Goal: Task Accomplishment & Management: Manage account settings

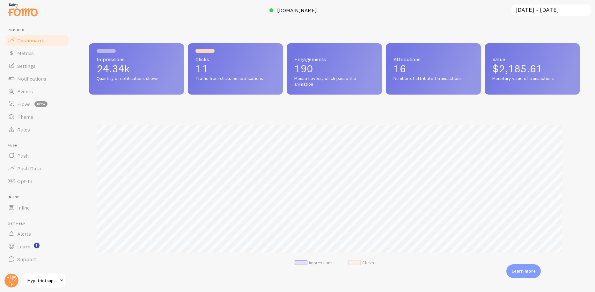
scroll to position [318505, 318187]
click at [41, 79] on span "Notifications" at bounding box center [31, 79] width 29 height 6
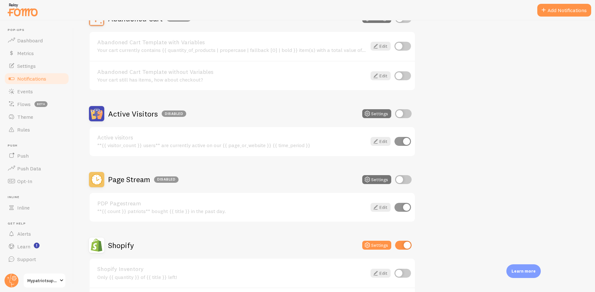
scroll to position [77, 0]
click at [372, 178] on button "Settings" at bounding box center [376, 179] width 29 height 9
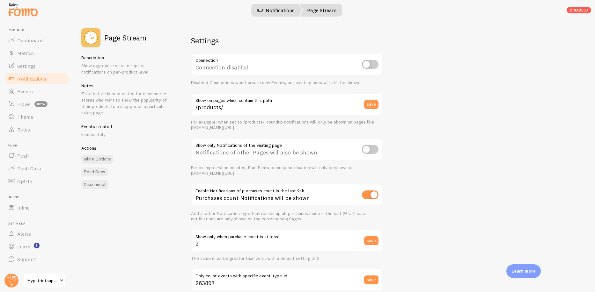
click at [288, 11] on link "Notifications" at bounding box center [275, 10] width 53 height 13
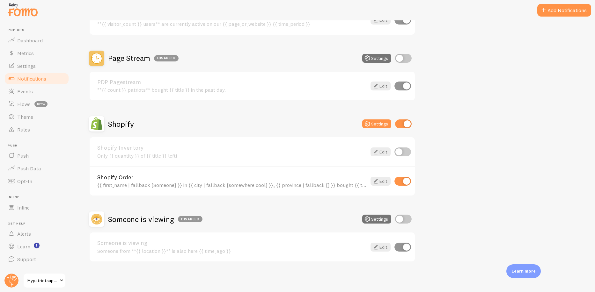
scroll to position [199, 0]
click at [138, 57] on h2 "Page Stream Disabled" at bounding box center [143, 58] width 70 height 10
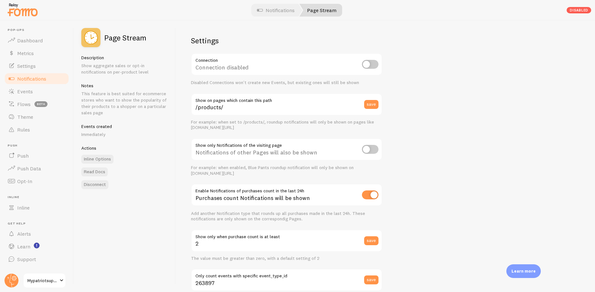
click at [374, 150] on input "checkbox" at bounding box center [370, 149] width 17 height 9
checkbox input "true"
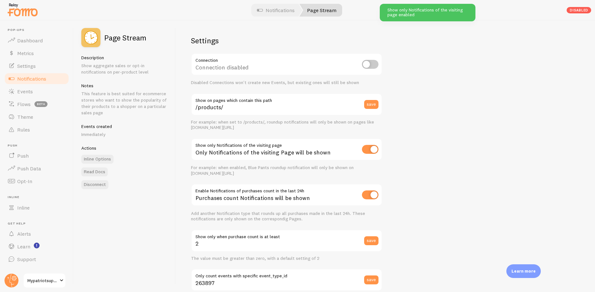
click at [374, 150] on input "checkbox" at bounding box center [370, 149] width 17 height 9
checkbox input "false"
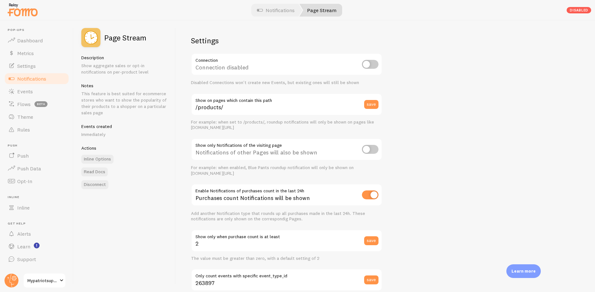
click at [434, 127] on div "Settings Connection Connection disabled Disabled Connections won't create new E…" at bounding box center [385, 156] width 419 height 272
